Goal: Information Seeking & Learning: Find specific fact

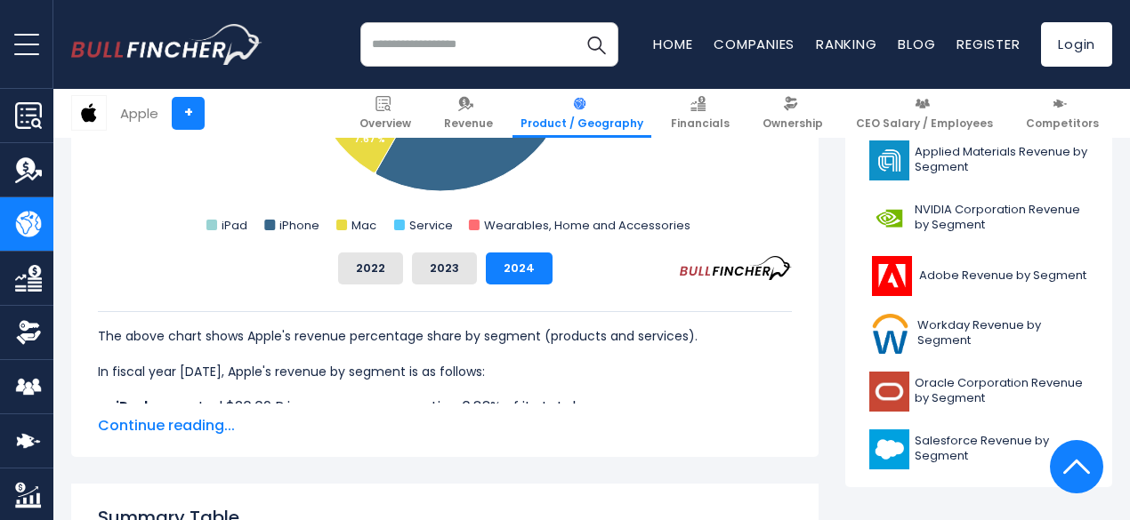
scroll to position [801, 0]
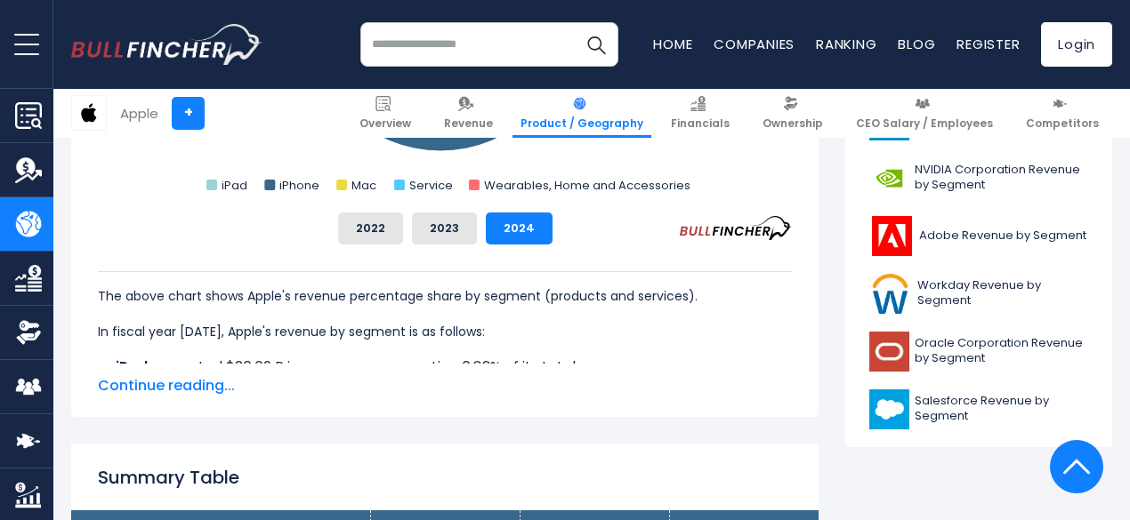
click at [183, 396] on span "Continue reading..." at bounding box center [445, 385] width 694 height 21
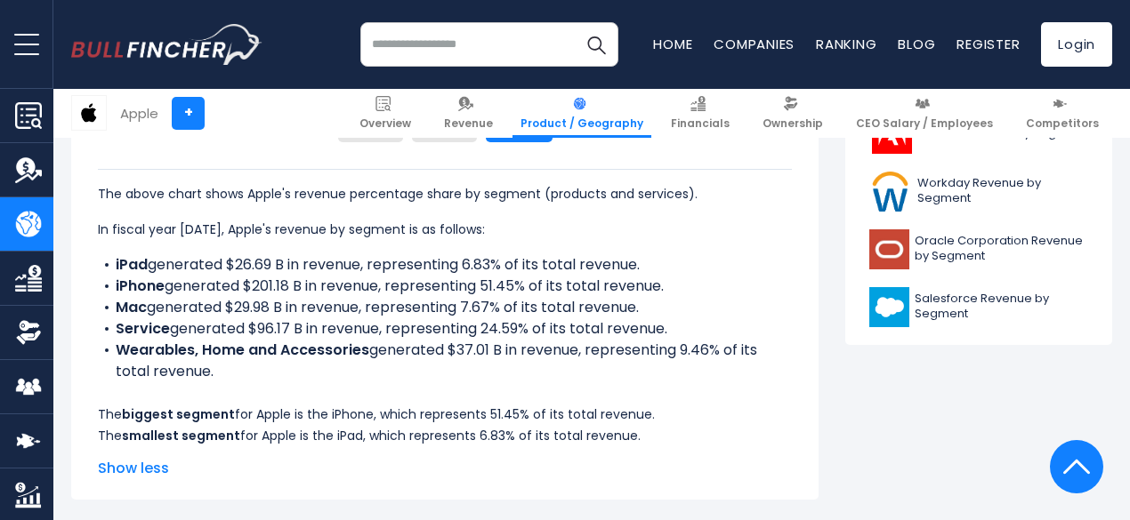
scroll to position [889, 0]
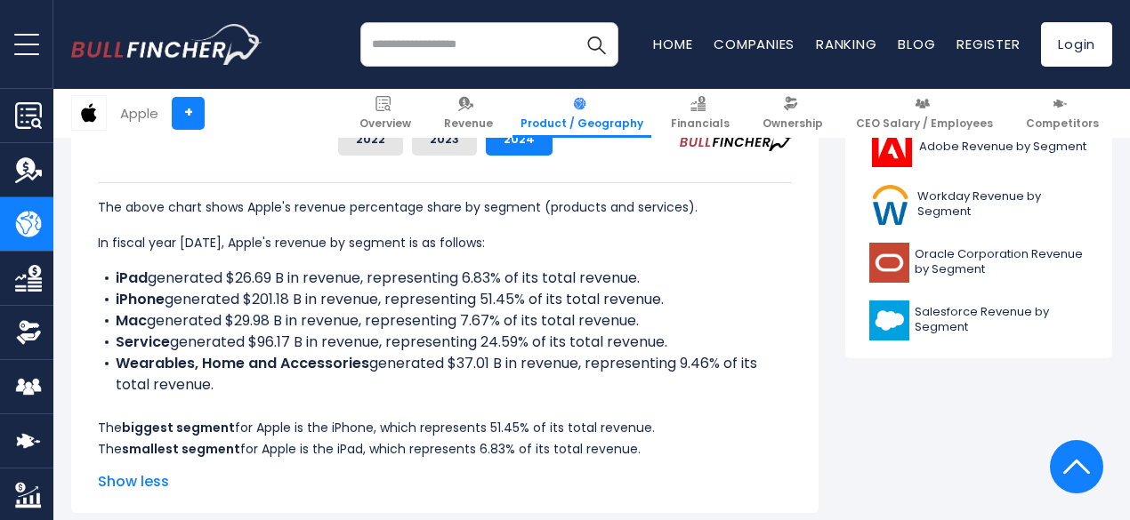
click at [366, 346] on li "Service generated $96.17 B in revenue, representing 24.59% of its total revenue." at bounding box center [445, 342] width 694 height 21
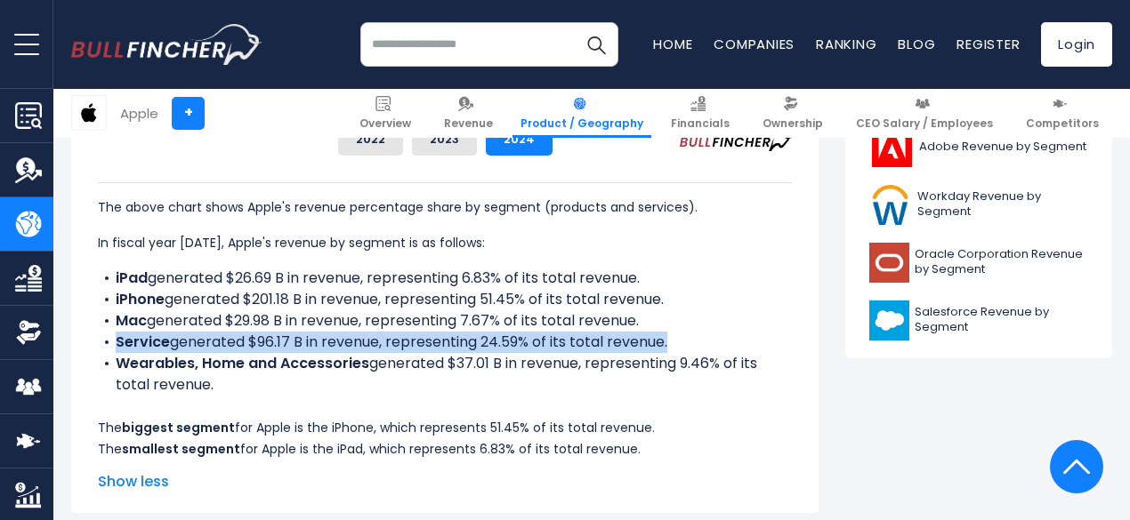
click at [366, 346] on li "Service generated $96.17 B in revenue, representing 24.59% of its total revenue." at bounding box center [445, 342] width 694 height 21
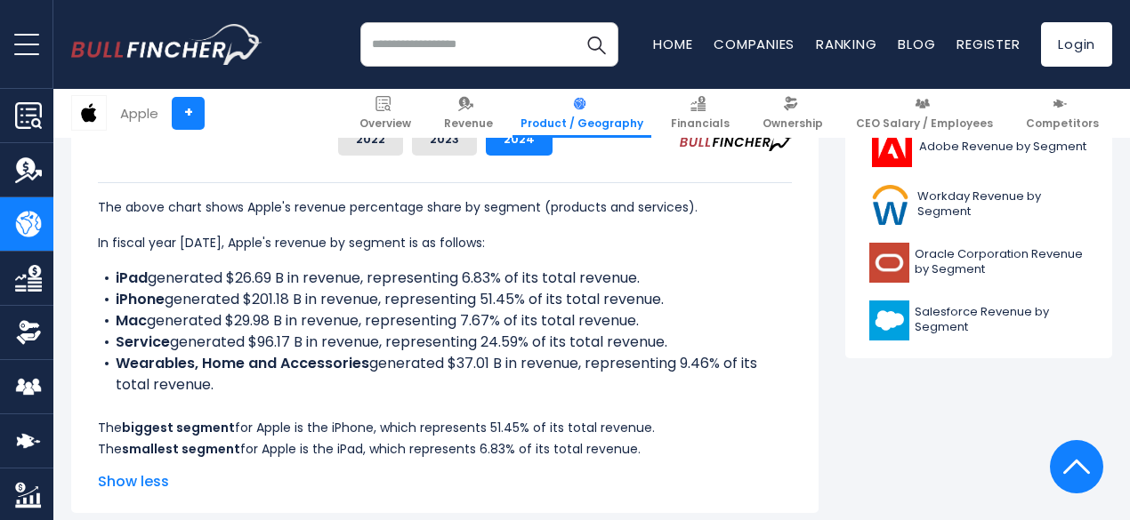
click at [399, 245] on p "In fiscal year [DATE], Apple's revenue by segment is as follows:" at bounding box center [445, 242] width 694 height 21
drag, startPoint x: 661, startPoint y: 302, endPoint x: 36, endPoint y: 299, distance: 625.3
click at [245, 325] on li "Mac generated $29.98 B in revenue, representing 7.67% of its total revenue." at bounding box center [445, 320] width 694 height 21
drag, startPoint x: 102, startPoint y: 343, endPoint x: 662, endPoint y: 344, distance: 559.5
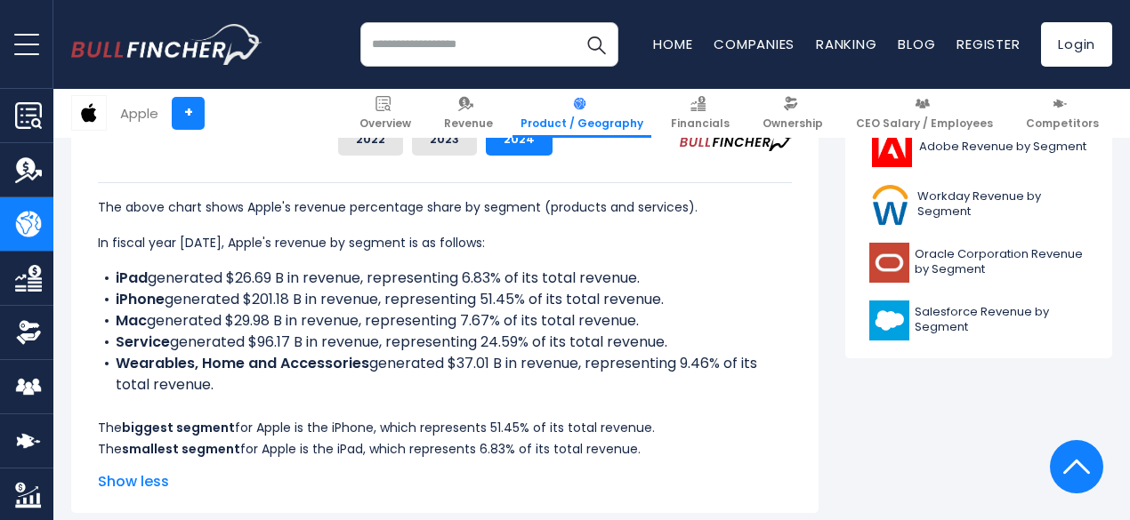
click at [662, 344] on li "Service generated $96.17 B in revenue, representing 24.59% of its total revenue." at bounding box center [445, 342] width 694 height 21
click at [443, 363] on li "Wearables, Home and Accessories generated $37.01 B in revenue, representing 9.4…" at bounding box center [445, 374] width 694 height 43
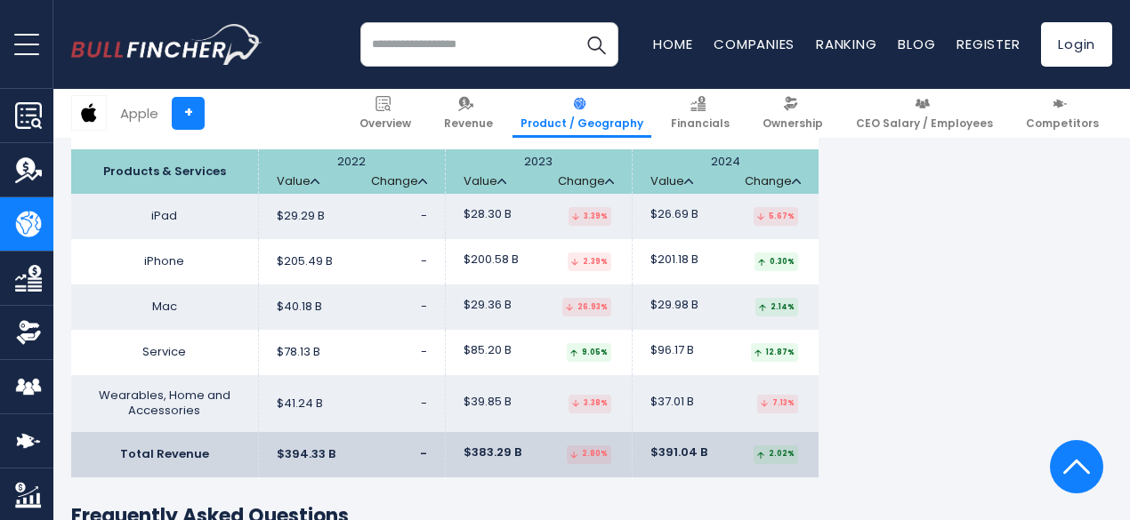
scroll to position [3291, 0]
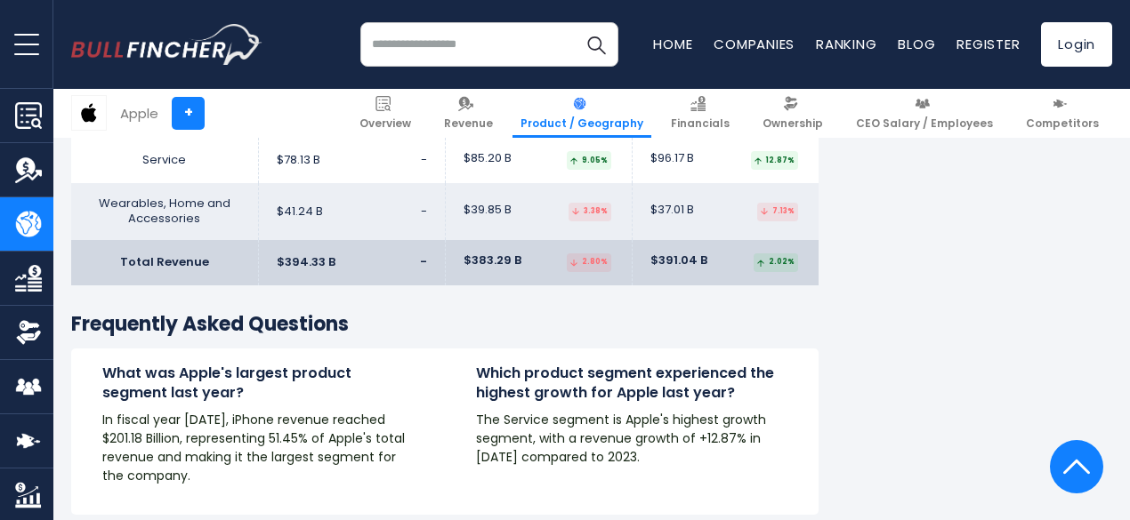
drag, startPoint x: 662, startPoint y: 402, endPoint x: 549, endPoint y: 404, distance: 113.0
click at [549, 411] on p "The Service segment is Apple's highest growth segment, with a revenue growth of…" at bounding box center [631, 439] width 311 height 56
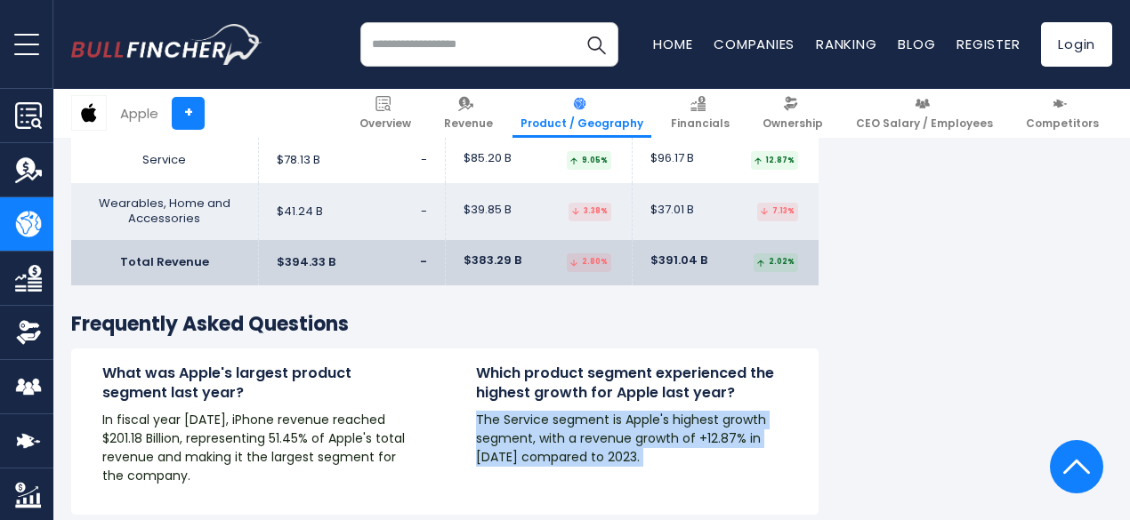
click at [549, 411] on p "The Service segment is Apple's highest growth segment, with a revenue growth of…" at bounding box center [631, 439] width 311 height 56
click at [539, 411] on p "The Service segment is Apple's highest growth segment, with a revenue growth of…" at bounding box center [631, 439] width 311 height 56
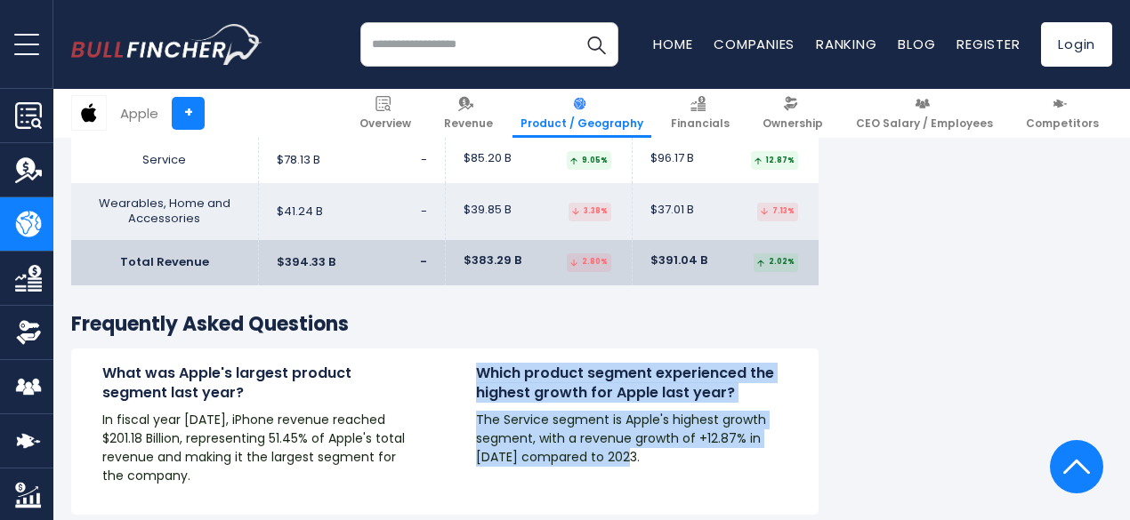
drag, startPoint x: 507, startPoint y: 334, endPoint x: 644, endPoint y: 403, distance: 153.5
click at [648, 404] on div "Which product segment experienced the highest growth for Apple last year? The S…" at bounding box center [631, 415] width 311 height 103
click at [582, 411] on p "The Service segment is Apple's highest growth segment, with a revenue growth of…" at bounding box center [631, 439] width 311 height 56
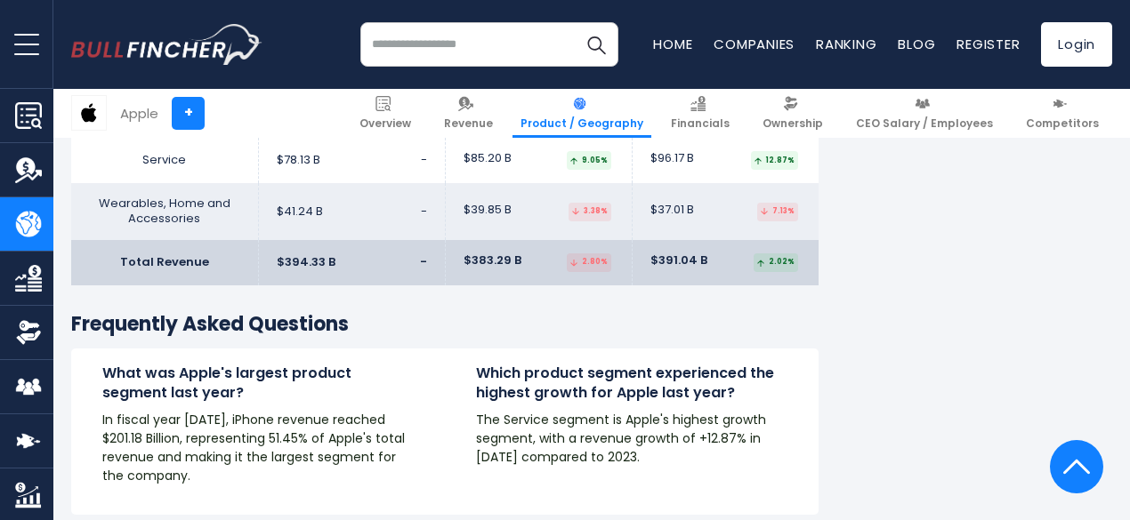
drag, startPoint x: 524, startPoint y: 371, endPoint x: 531, endPoint y: 363, distance: 10.7
